Goal: Transaction & Acquisition: Register for event/course

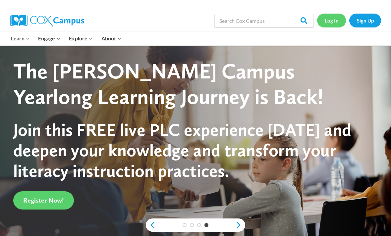
click at [331, 20] on link "Log In" at bounding box center [331, 21] width 29 height 14
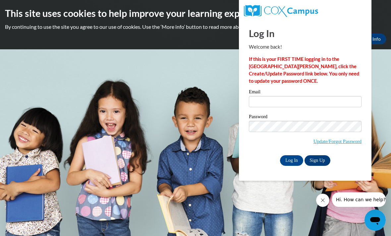
click at [319, 157] on link "Sign Up" at bounding box center [318, 161] width 26 height 11
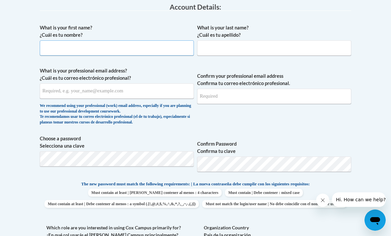
click at [59, 53] on input "What is your first name? ¿Cuál es tu nombre?" at bounding box center [117, 47] width 154 height 15
type input "Kylie"
click at [220, 50] on input "What is your last name? ¿Cuál es tu apellido?" at bounding box center [274, 48] width 154 height 15
type input "j"
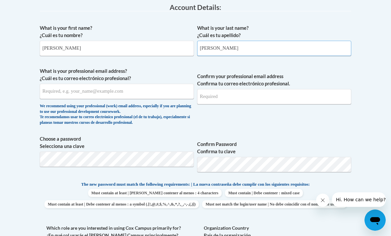
type input "Jackson"
click at [61, 95] on input "What is your professional email address? ¿Cuál es tu correo electrónico profesi…" at bounding box center [117, 91] width 154 height 15
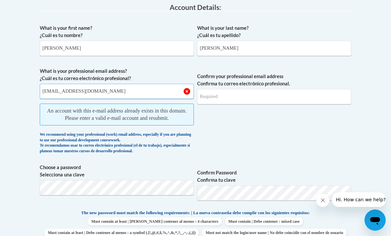
type input "[EMAIL_ADDRESS][DOMAIN_NAME]"
click at [234, 95] on input "Confirm your professional email address Confirma tu correo electrónico profesio…" at bounding box center [274, 96] width 154 height 15
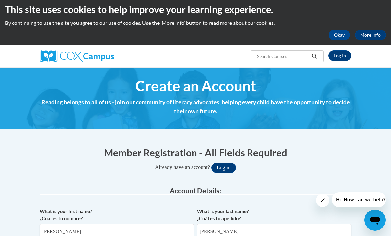
scroll to position [0, 0]
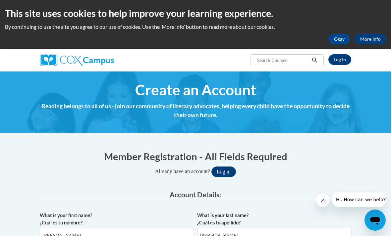
click at [343, 58] on link "Log In" at bounding box center [340, 59] width 23 height 11
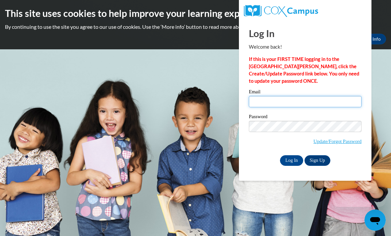
click at [320, 100] on input "Email" at bounding box center [305, 101] width 113 height 11
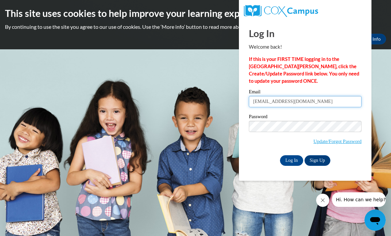
type input "kjackson56@cub.uca.edu"
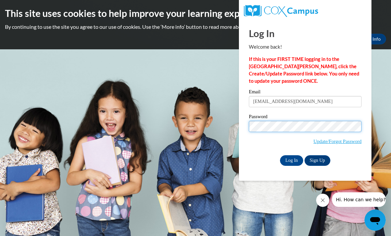
click at [292, 160] on input "Log In" at bounding box center [291, 161] width 23 height 11
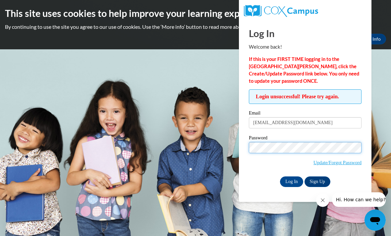
click at [292, 181] on input "Log In" at bounding box center [291, 182] width 23 height 11
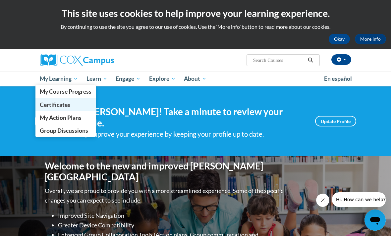
click at [59, 106] on span "Certificates" at bounding box center [55, 104] width 31 height 7
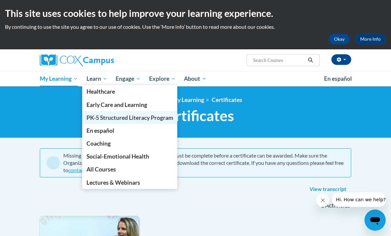
click at [99, 119] on span "PK-5 Structured Literacy Program" at bounding box center [130, 117] width 87 height 7
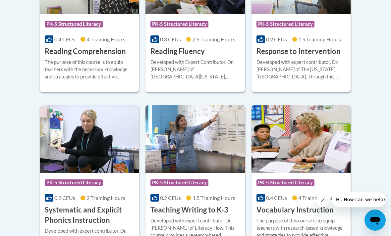
scroll to position [704, 0]
